Goal: Information Seeking & Learning: Learn about a topic

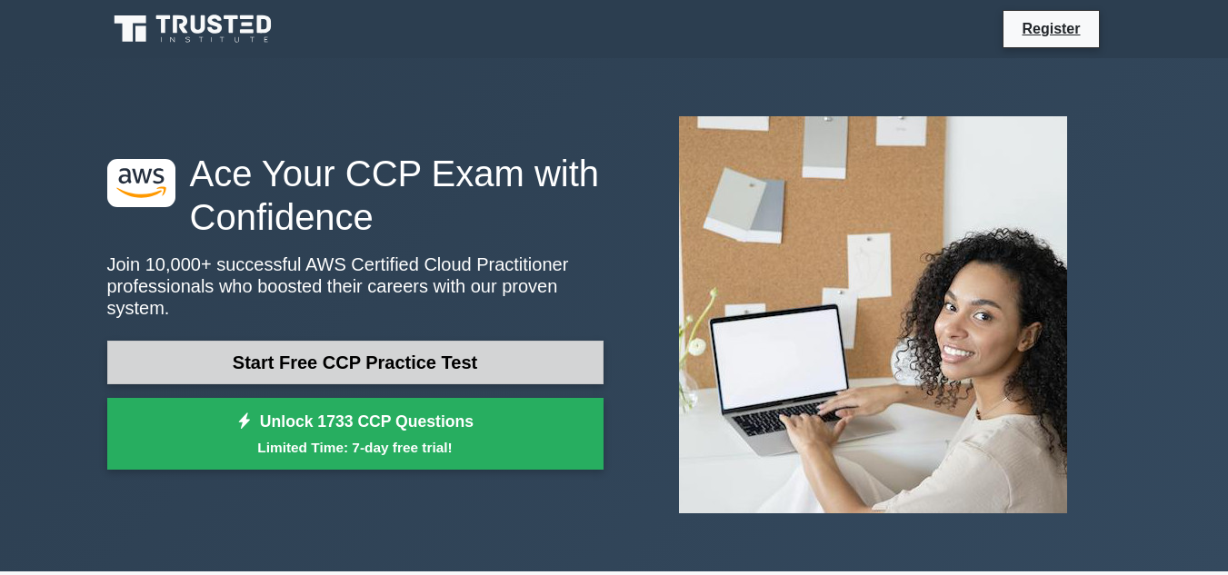
click at [298, 354] on link "Start Free CCP Practice Test" at bounding box center [355, 363] width 496 height 44
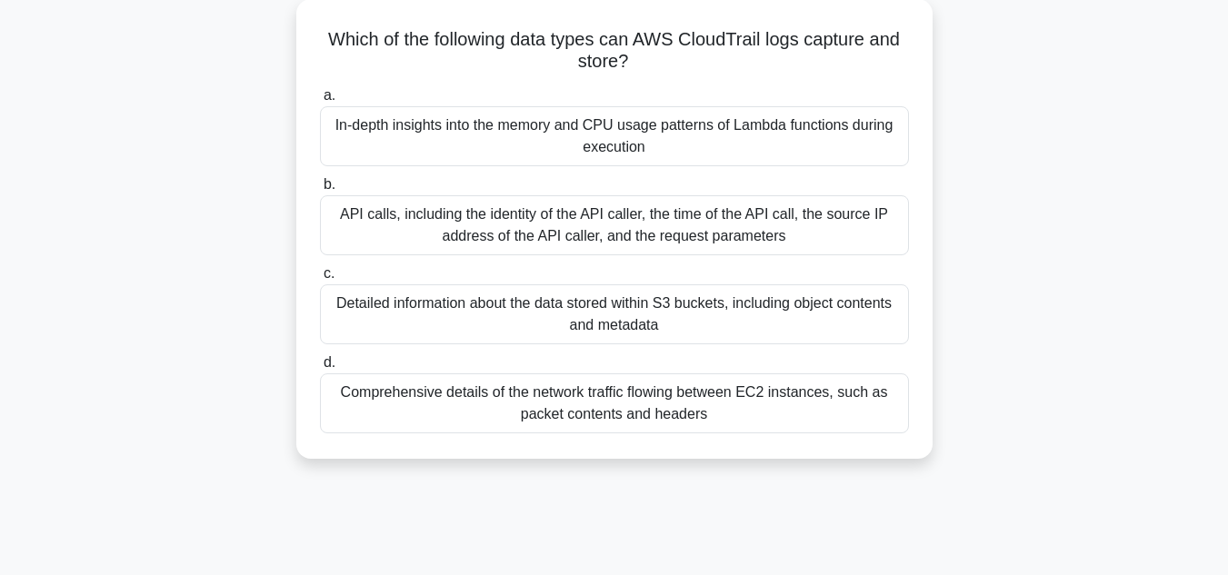
scroll to position [124, 0]
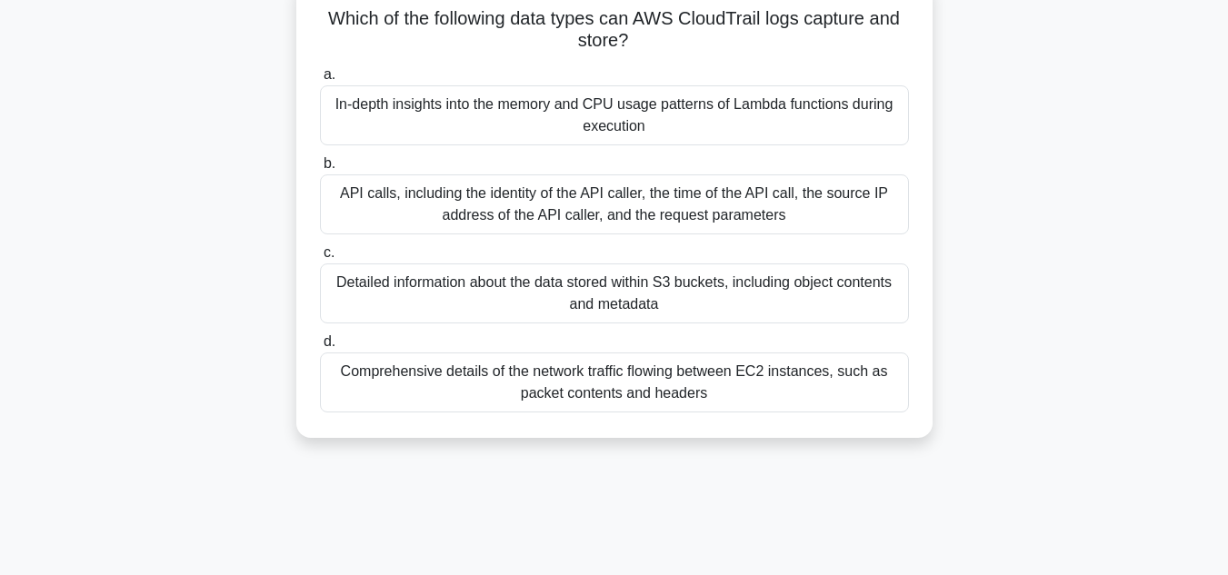
click at [667, 208] on div "API calls, including the identity of the API caller, the time of the API call, …" at bounding box center [614, 204] width 589 height 60
click at [320, 170] on input "b. API calls, including the identity of the API caller, the time of the API cal…" at bounding box center [320, 164] width 0 height 12
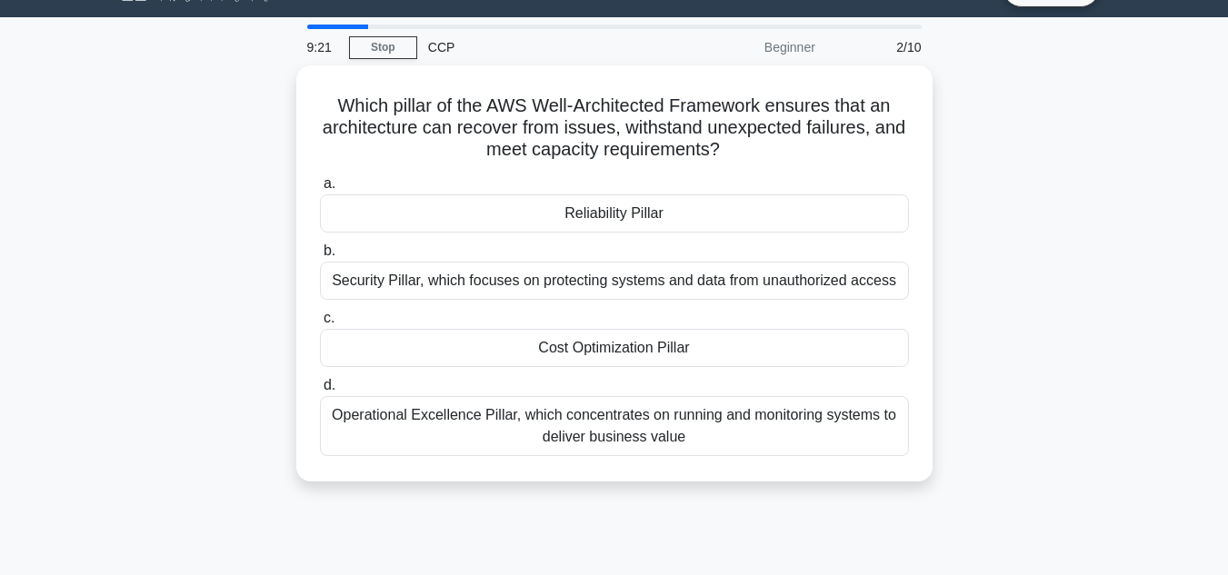
scroll to position [0, 0]
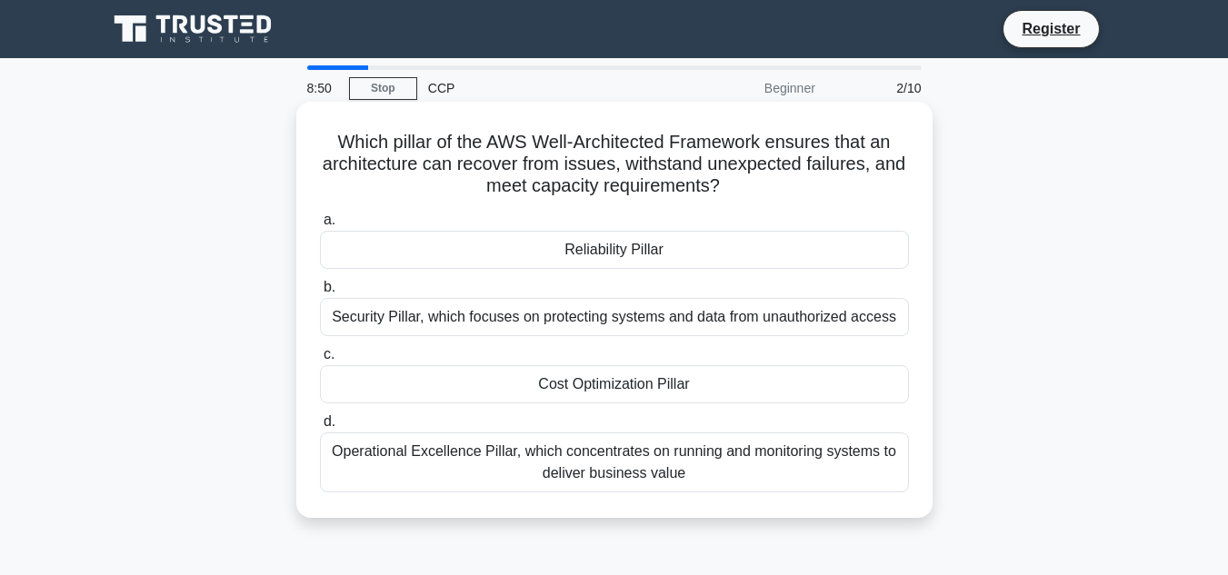
click at [606, 253] on div "Reliability Pillar" at bounding box center [614, 250] width 589 height 38
click at [320, 226] on input "a. Reliability Pillar" at bounding box center [320, 220] width 0 height 12
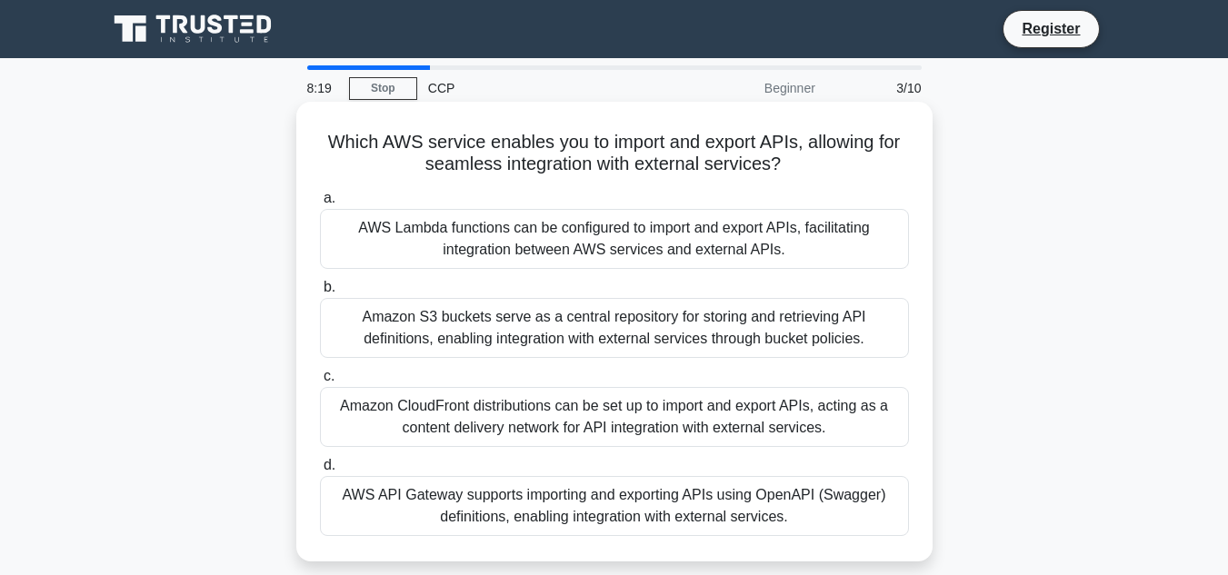
click at [527, 489] on div "AWS API Gateway supports importing and exporting APIs using OpenAPI (Swagger) d…" at bounding box center [614, 506] width 589 height 60
click at [320, 472] on input "d. AWS API Gateway supports importing and exporting APIs using OpenAPI (Swagger…" at bounding box center [320, 466] width 0 height 12
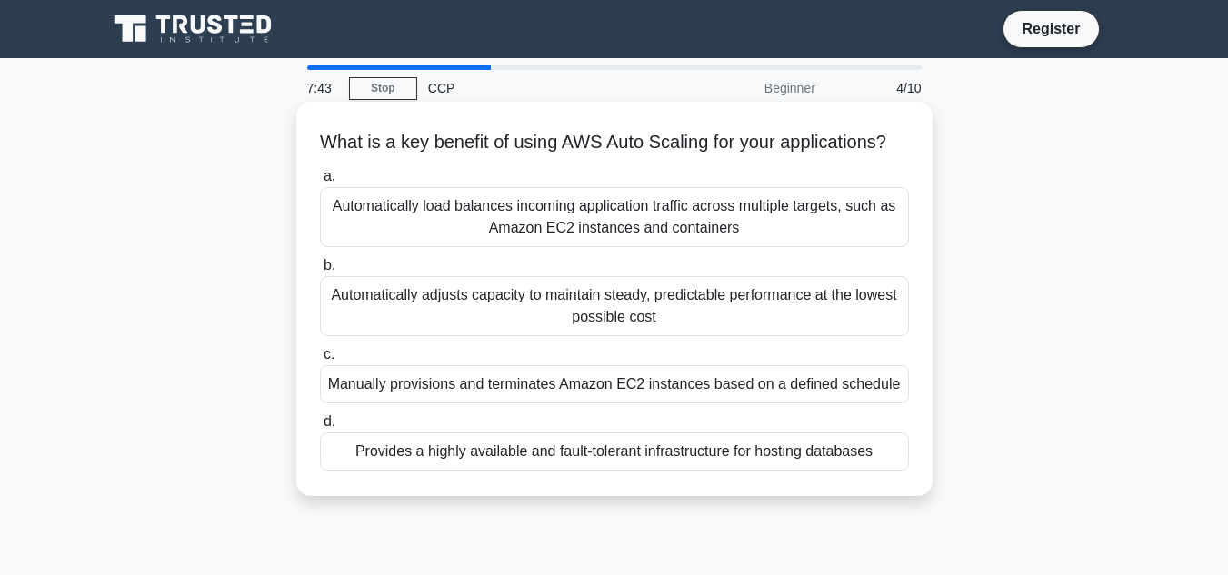
click at [584, 336] on div "Automatically adjusts capacity to maintain steady, predictable performance at t…" at bounding box center [614, 306] width 589 height 60
click at [320, 272] on input "b. Automatically adjusts capacity to maintain steady, predictable performance a…" at bounding box center [320, 266] width 0 height 12
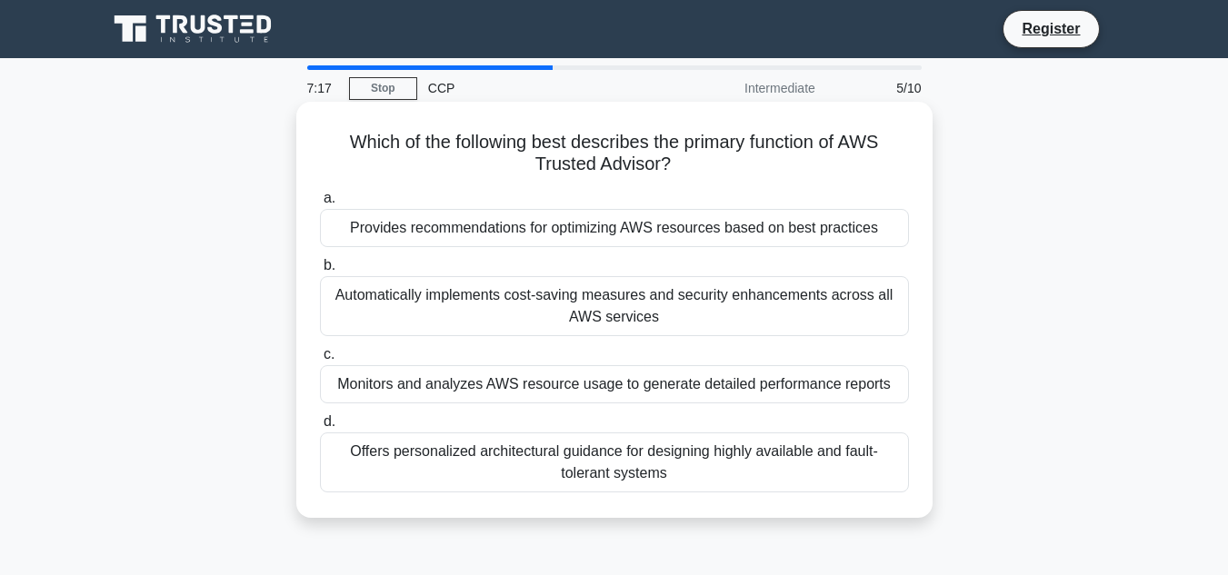
click at [551, 244] on div "Provides recommendations for optimizing AWS resources based on best practices" at bounding box center [614, 228] width 589 height 38
click at [320, 204] on input "a. Provides recommendations for optimizing AWS resources based on best practices" at bounding box center [320, 199] width 0 height 12
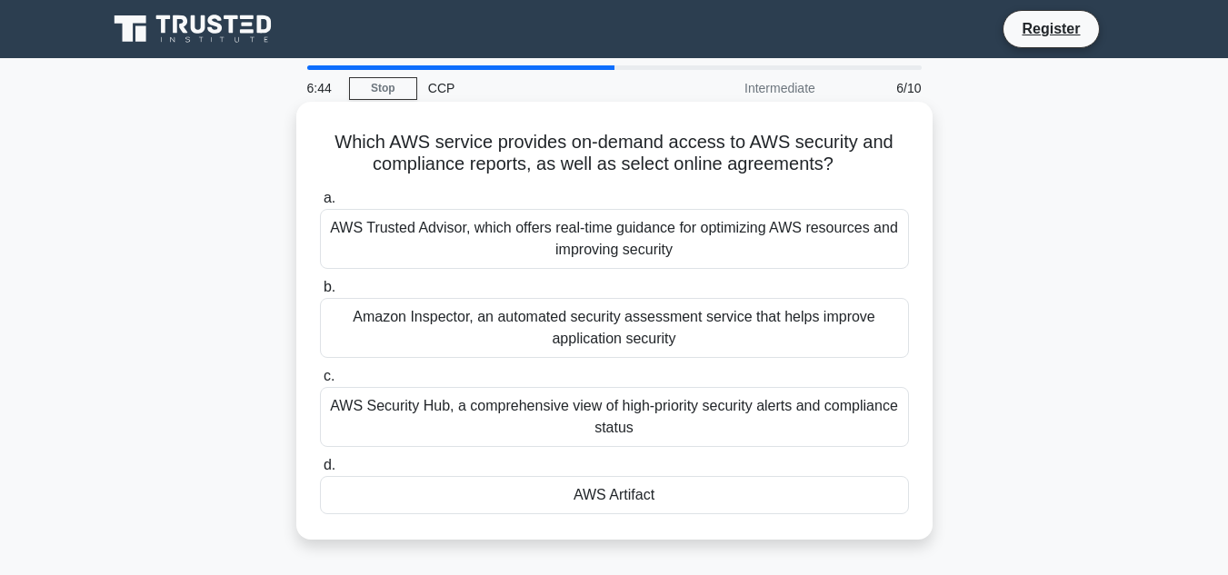
click at [594, 241] on div "AWS Trusted Advisor, which offers real-time guidance for optimizing AWS resourc…" at bounding box center [614, 239] width 589 height 60
click at [320, 204] on input "a. AWS Trusted Advisor, which offers real-time guidance for optimizing AWS reso…" at bounding box center [320, 199] width 0 height 12
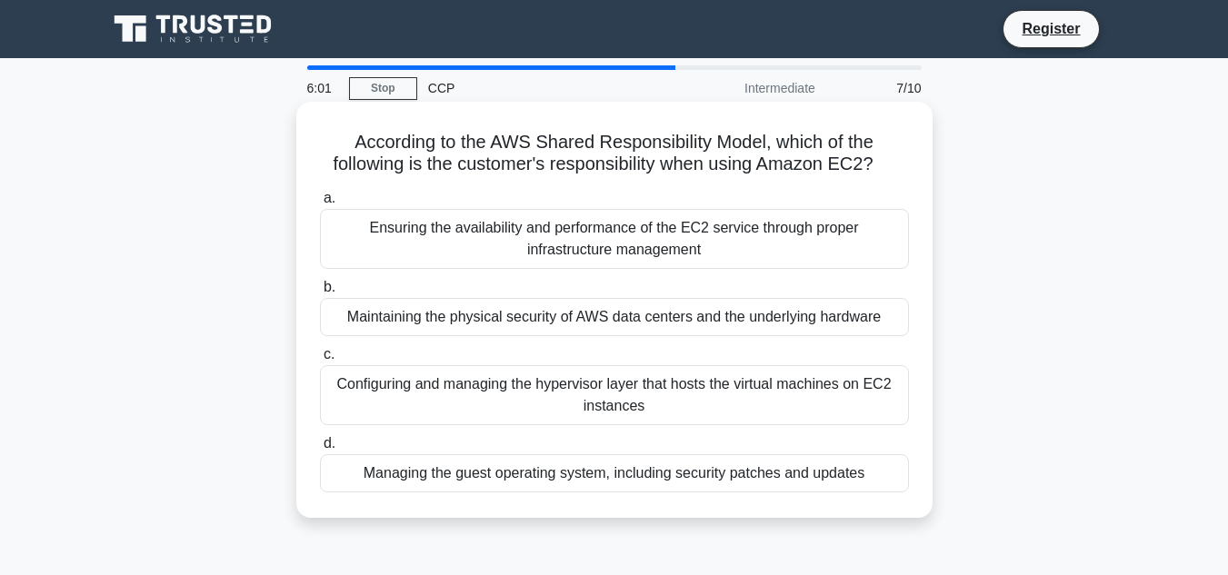
click at [631, 483] on div "Managing the guest operating system, including security patches and updates" at bounding box center [614, 473] width 589 height 38
click at [320, 450] on input "d. Managing the guest operating system, including security patches and updates" at bounding box center [320, 444] width 0 height 12
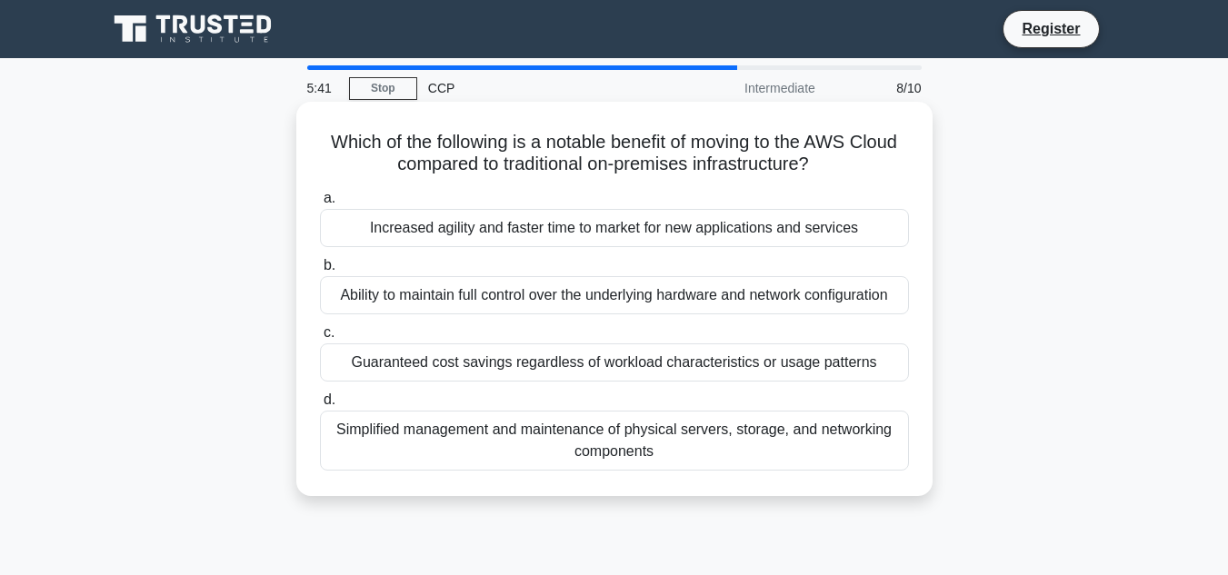
click at [450, 434] on div "Simplified management and maintenance of physical servers, storage, and network…" at bounding box center [614, 441] width 589 height 60
click at [320, 406] on input "d. Simplified management and maintenance of physical servers, storage, and netw…" at bounding box center [320, 400] width 0 height 12
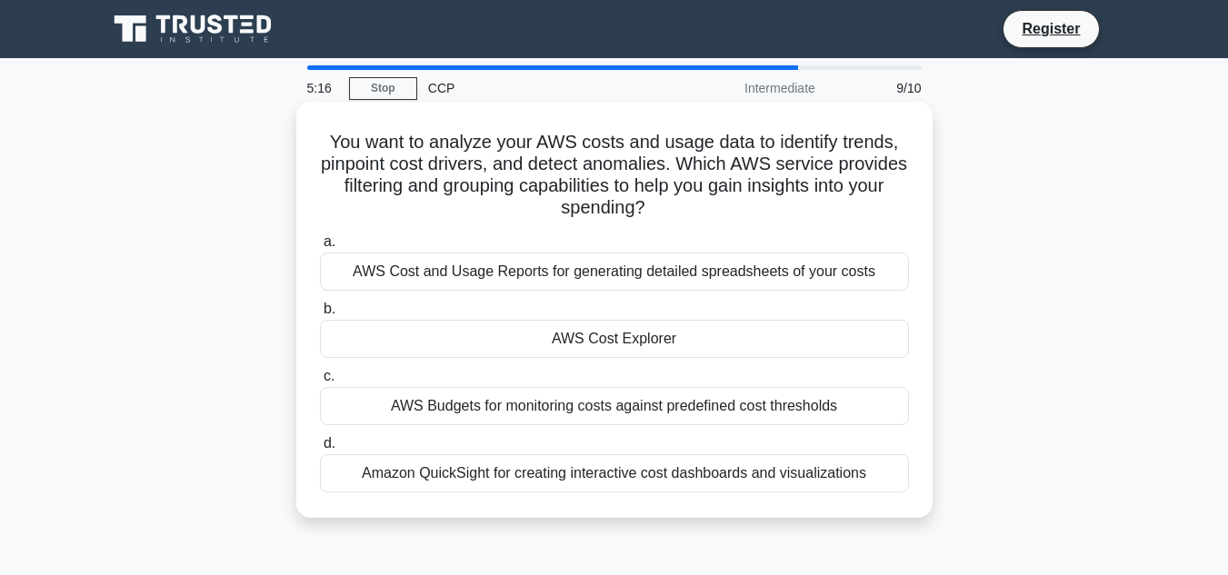
click at [540, 395] on div "AWS Budgets for monitoring costs against predefined cost thresholds" at bounding box center [614, 406] width 589 height 38
click at [320, 383] on input "c. AWS Budgets for monitoring costs against predefined cost thresholds" at bounding box center [320, 377] width 0 height 12
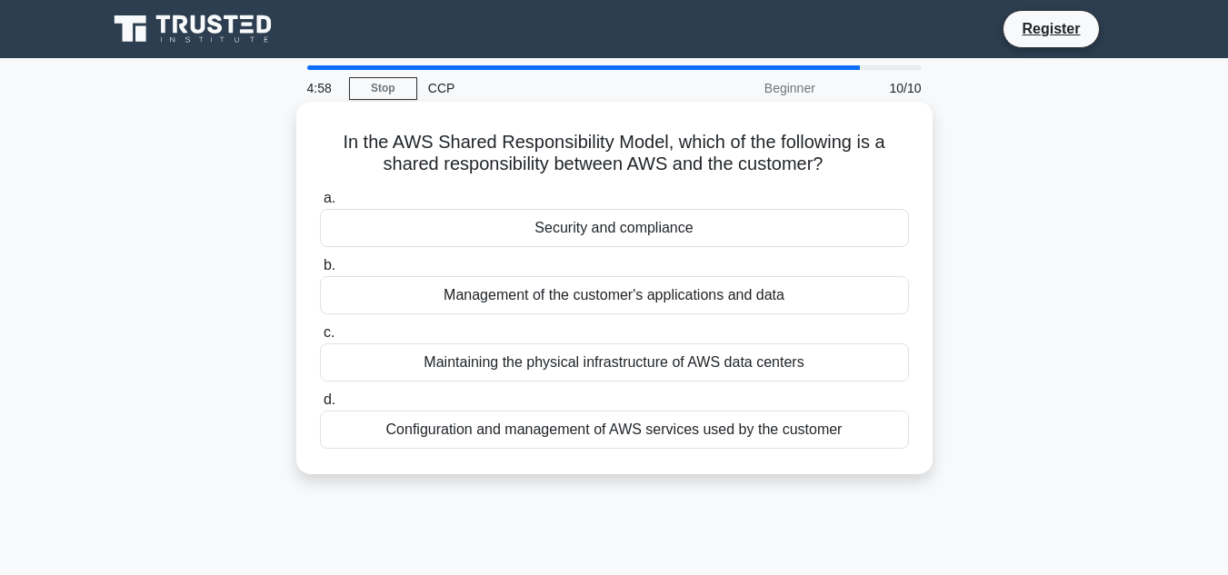
click at [569, 438] on div "Configuration and management of AWS services used by the customer" at bounding box center [614, 430] width 589 height 38
click at [320, 406] on input "d. Configuration and management of AWS services used by the customer" at bounding box center [320, 400] width 0 height 12
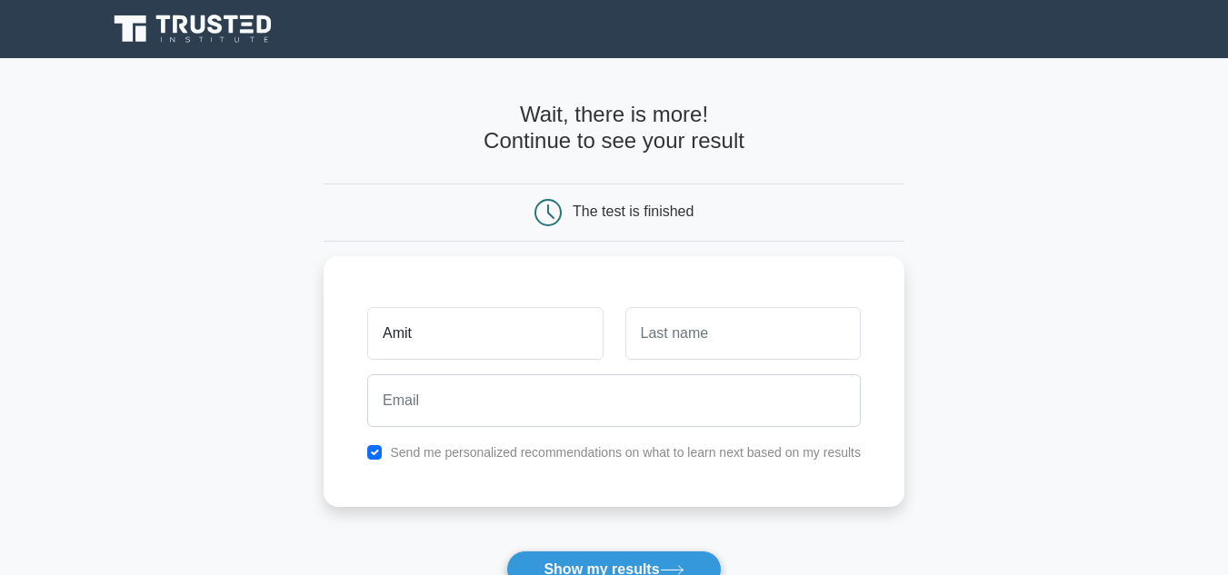
type input "Amit"
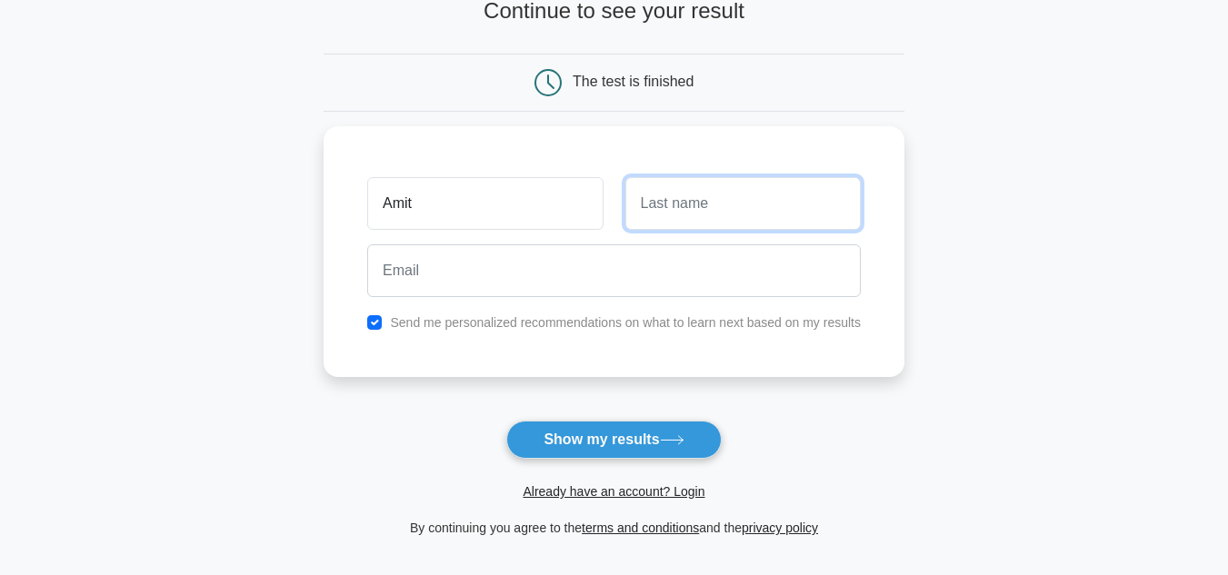
scroll to position [194, 0]
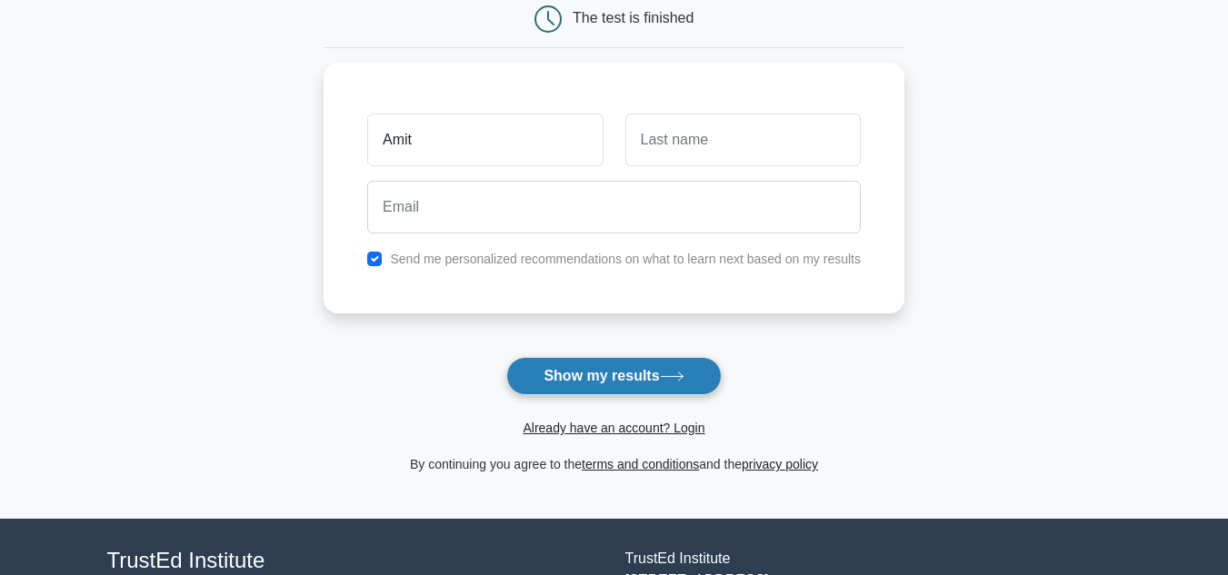
click at [662, 380] on button "Show my results" at bounding box center [613, 376] width 214 height 38
type input "Dey"
click at [563, 374] on button "Show my results" at bounding box center [613, 376] width 214 height 38
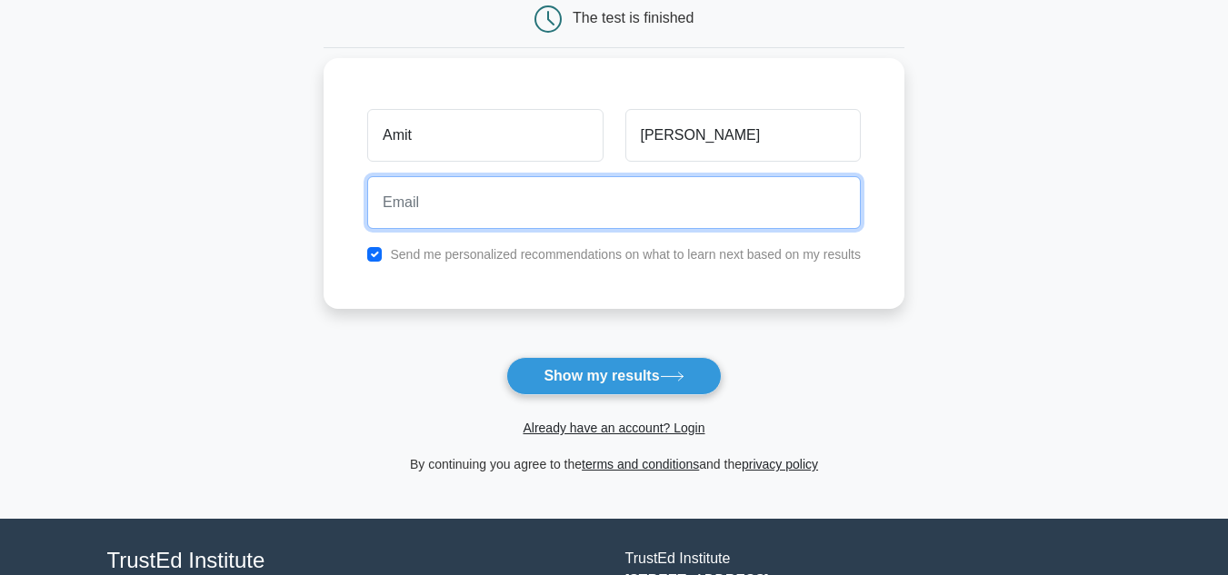
click at [430, 200] on input "email" at bounding box center [613, 202] width 493 height 53
type input "amitagain4@gmail.com"
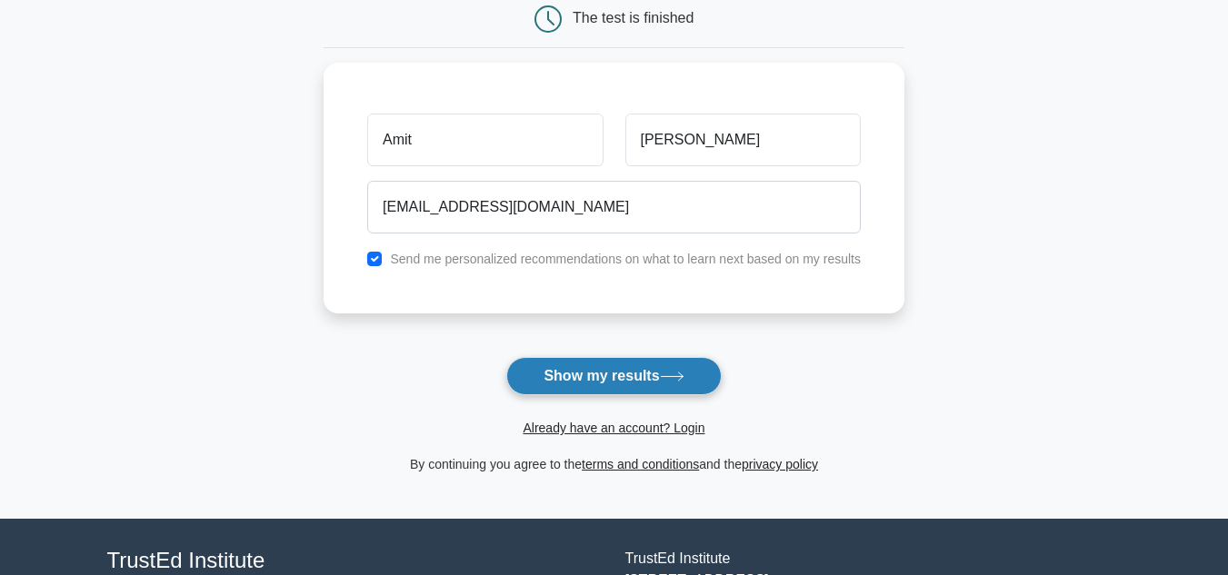
click at [582, 393] on button "Show my results" at bounding box center [613, 376] width 214 height 38
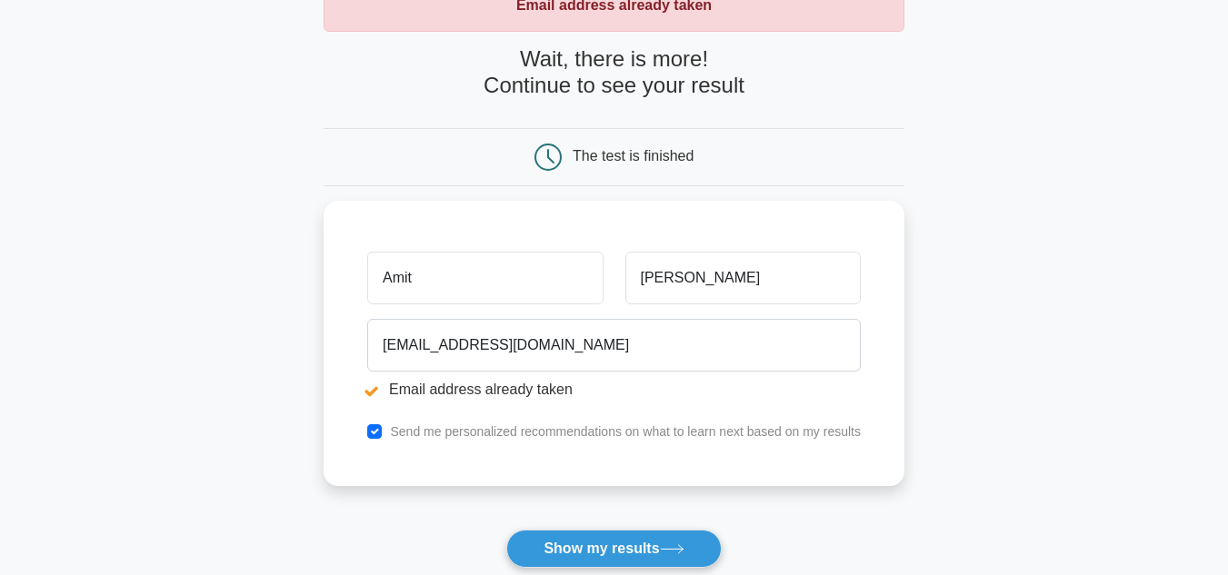
scroll to position [119, 0]
